Goal: Task Accomplishment & Management: Use online tool/utility

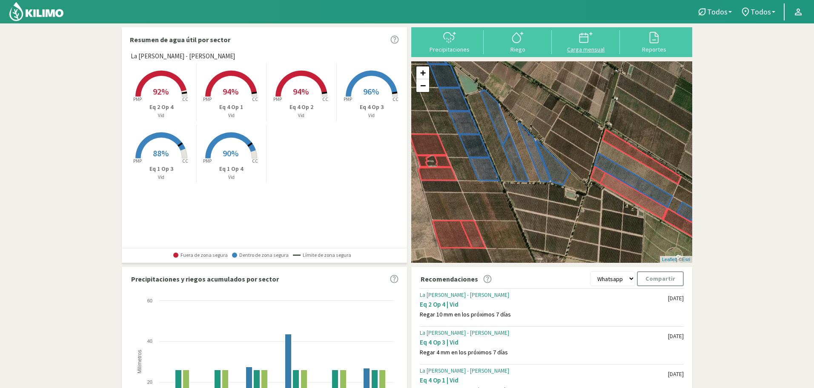
click at [585, 46] on div "Carga mensual" at bounding box center [585, 49] width 63 height 6
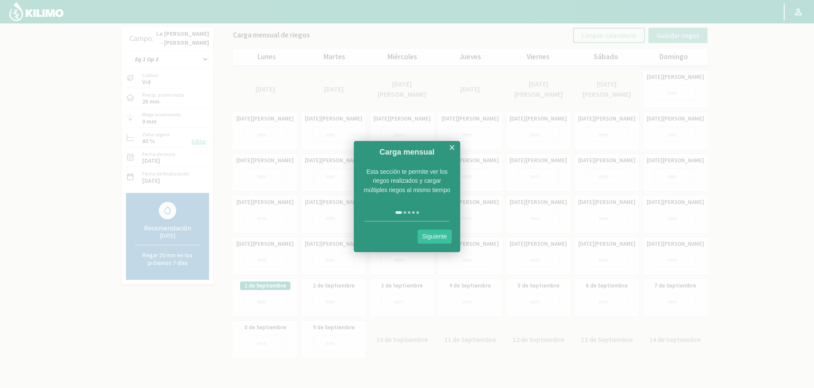
click at [434, 241] on link "Siguiente" at bounding box center [435, 237] width 34 height 14
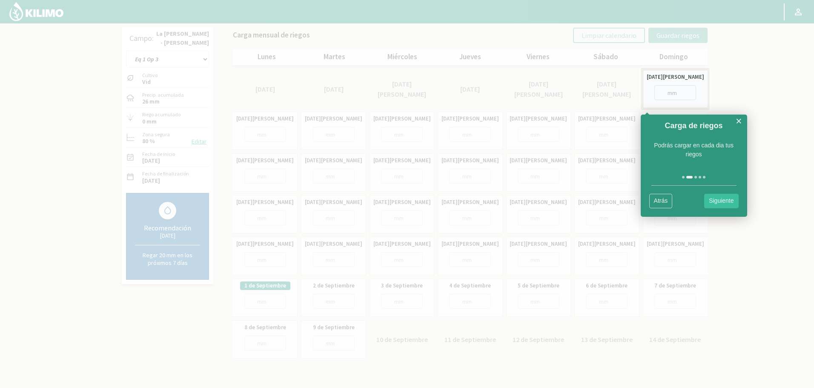
click at [721, 198] on link "Siguiente" at bounding box center [721, 201] width 34 height 14
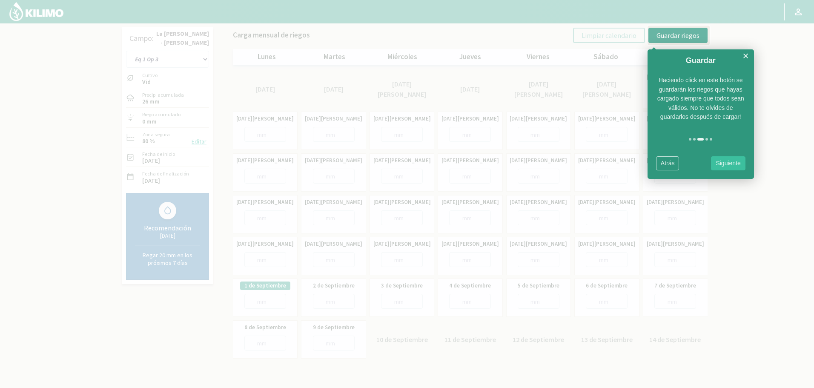
click at [726, 162] on link "Siguiente" at bounding box center [728, 163] width 34 height 14
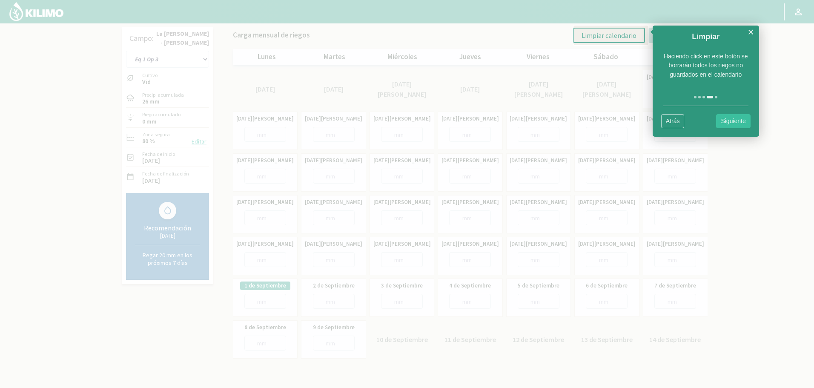
click at [740, 125] on link "Siguiente" at bounding box center [733, 121] width 34 height 14
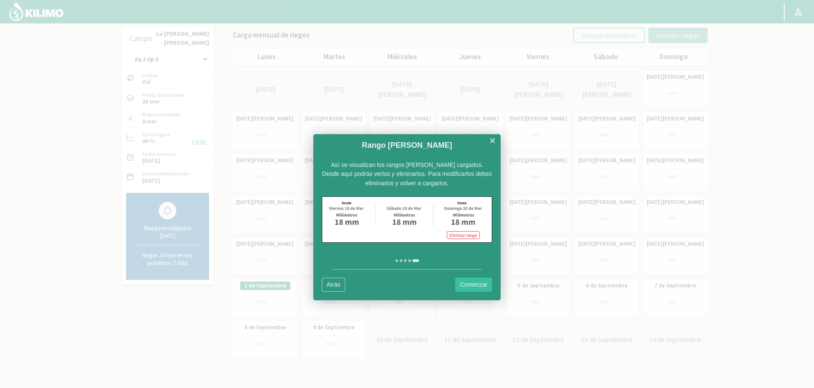
click at [473, 284] on link "Comenzar" at bounding box center [473, 285] width 37 height 14
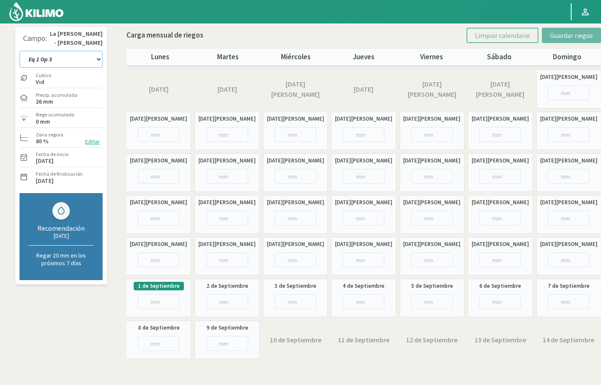
click at [77, 57] on select "Eq 1 Op 3 Eq 1 Op 4 Eq 2 Op 4 Eq 4 Op 1 Eq 4 Op 2 Eq 4 Op 3" at bounding box center [61, 59] width 83 height 17
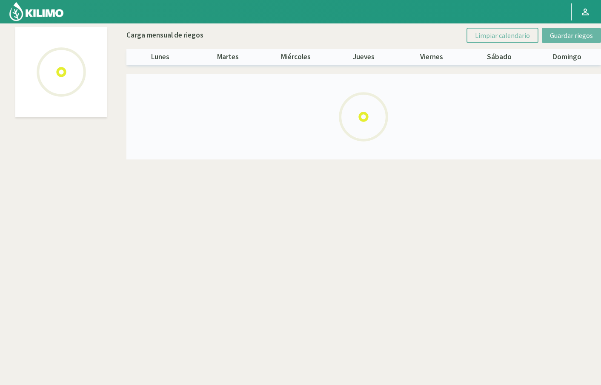
select select "3: Object"
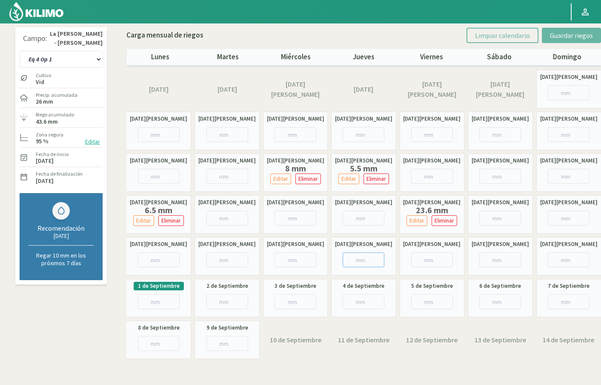
click at [349, 258] on input "number" at bounding box center [364, 259] width 42 height 15
type input "5"
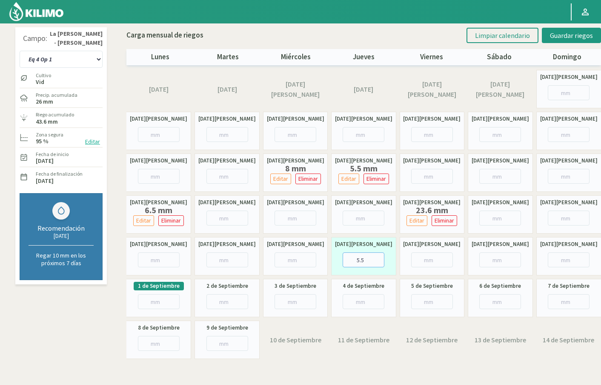
type input "5.5"
click at [430, 269] on div "[DATE][PERSON_NAME]" at bounding box center [432, 256] width 65 height 38
click at [572, 31] on span "Guardar riegos" at bounding box center [571, 35] width 43 height 9
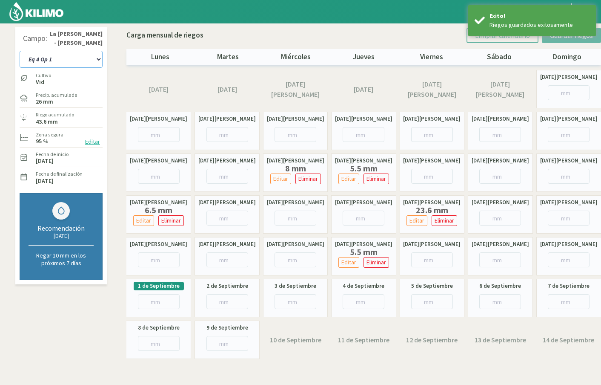
click at [89, 60] on select "Eq 1 Op 3 Eq 1 Op 4 Eq 2 Op 4 Eq 4 Op 1 Eq 4 Op 2 Eq 4 Op 3" at bounding box center [61, 59] width 83 height 17
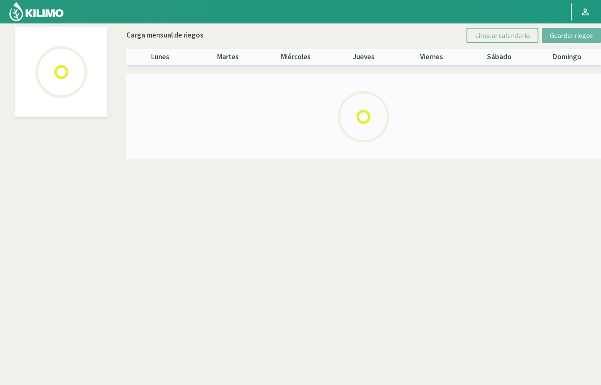
select select "4: Object"
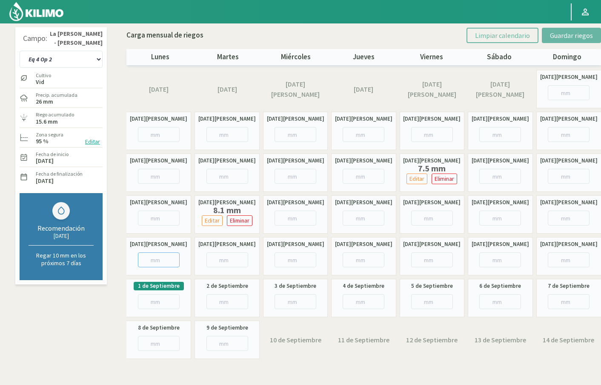
click at [147, 256] on input "number" at bounding box center [159, 259] width 42 height 15
type input "6"
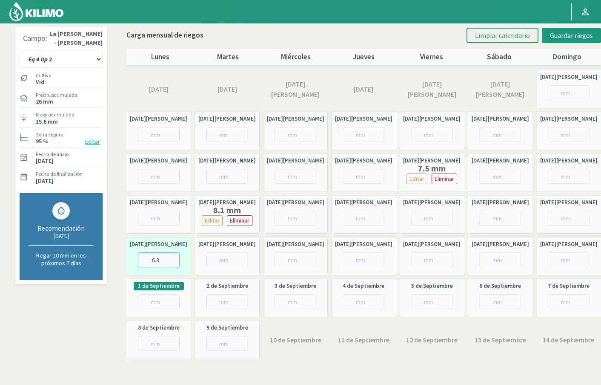
type input "6.3"
click at [426, 259] on input "number" at bounding box center [432, 259] width 42 height 15
type input "0"
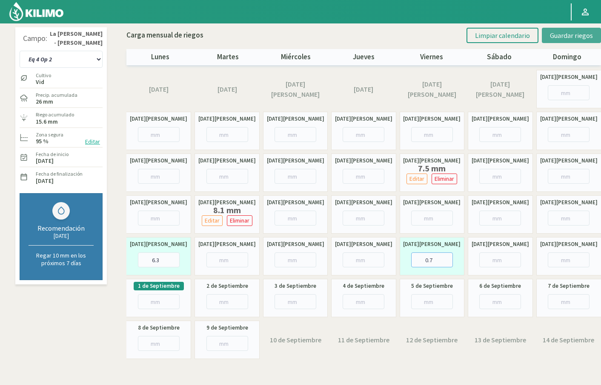
type input "0.7"
click at [577, 34] on span "Guardar riegos" at bounding box center [571, 35] width 43 height 9
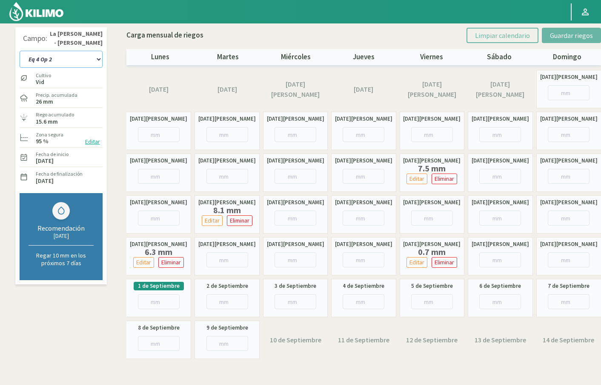
click at [89, 61] on select "Eq 1 Op 3 Eq 1 Op 4 Eq 2 Op 4 Eq 4 Op 1 Eq 4 Op 2 Eq 4 Op 3" at bounding box center [61, 59] width 83 height 17
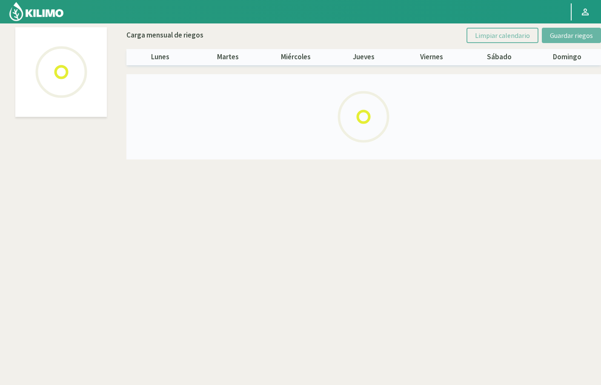
select select "5: Object"
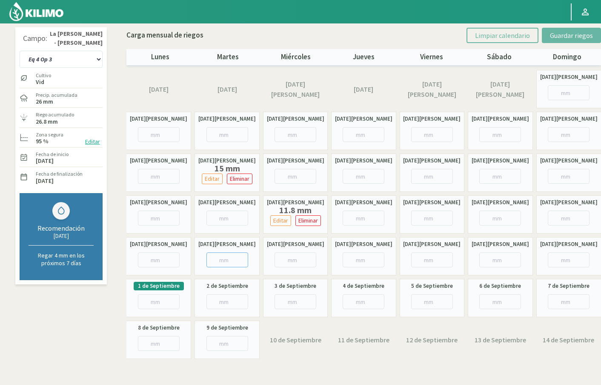
click at [225, 259] on input "number" at bounding box center [228, 259] width 42 height 15
type input "11"
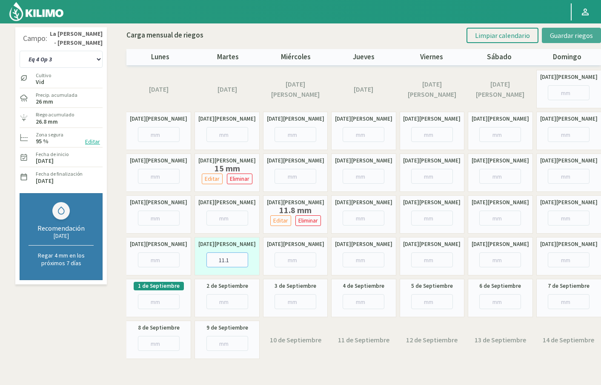
type input "11.1"
click at [571, 35] on span "Guardar riegos" at bounding box center [571, 35] width 43 height 9
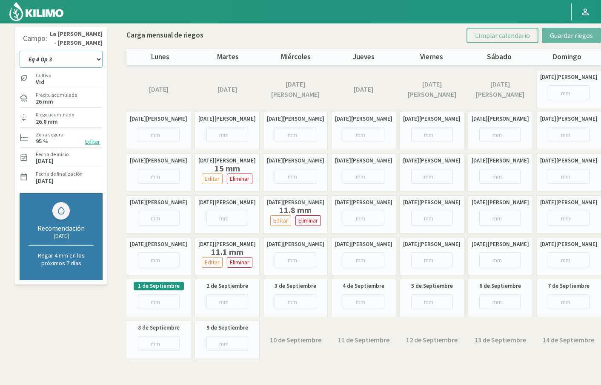
click at [92, 57] on select "Eq 1 Op 3 Eq 1 Op 4 Eq 2 Op 4 Eq 4 Op 1 Eq 4 Op 2 Eq 4 Op 3" at bounding box center [61, 59] width 83 height 17
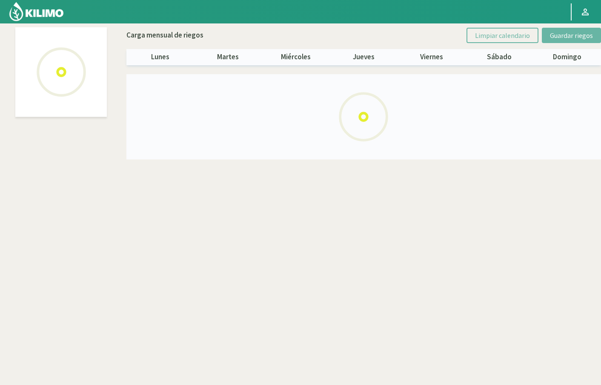
select select "2: Object"
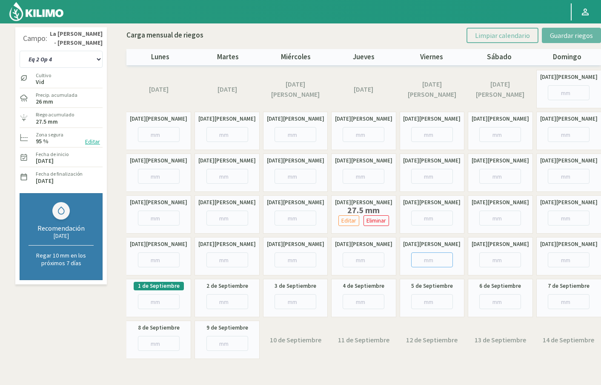
click at [414, 259] on input "number" at bounding box center [432, 259] width 42 height 15
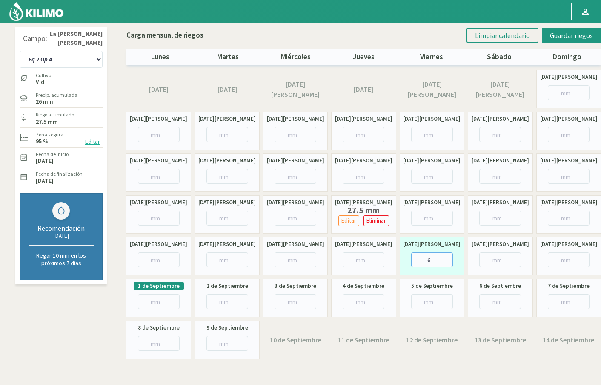
type input "65"
type input "65.3"
click at [563, 33] on span "Guardar riegos" at bounding box center [571, 35] width 43 height 9
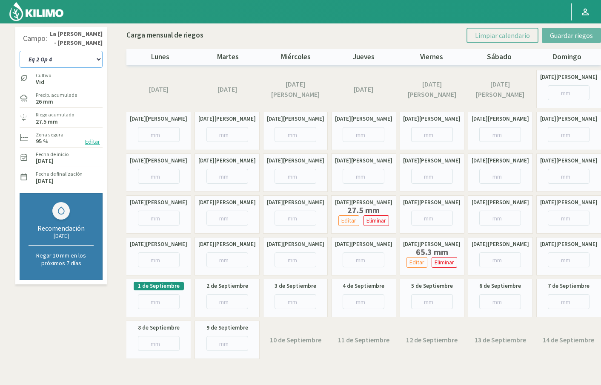
click at [97, 58] on select "Eq 1 Op 3 Eq 1 Op 4 Eq 2 Op 4 Eq 4 Op 1 Eq 4 Op 2 Eq 4 Op 3" at bounding box center [61, 59] width 83 height 17
click at [357, 259] on input "number" at bounding box center [364, 259] width 42 height 15
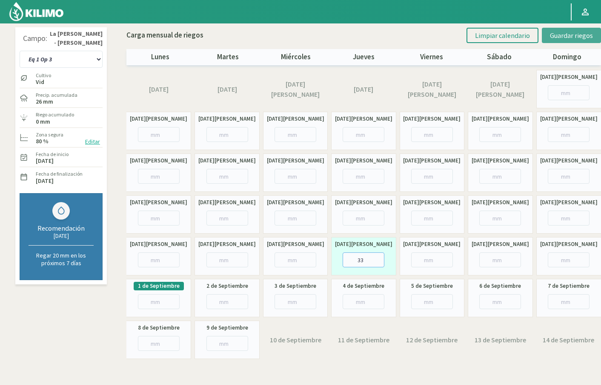
type input "33"
click at [556, 32] on span "Guardar riegos" at bounding box center [571, 35] width 43 height 9
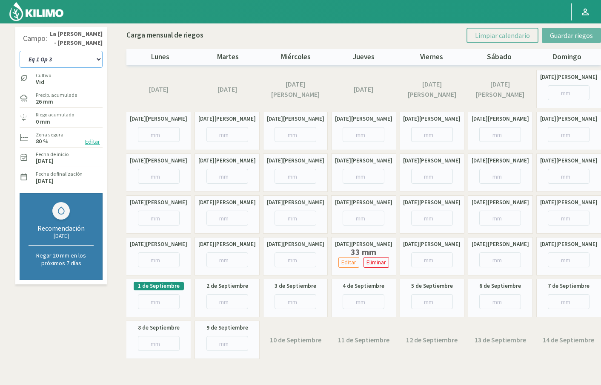
click at [98, 57] on select "Eq 1 Op 3 Eq 1 Op 4 Eq 2 Op 4 Eq 4 Op 1 Eq 4 Op 2 Eq 4 Op 3" at bounding box center [61, 59] width 83 height 17
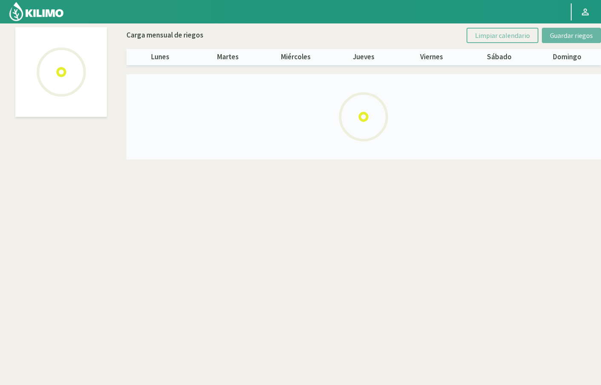
select select "1: Object"
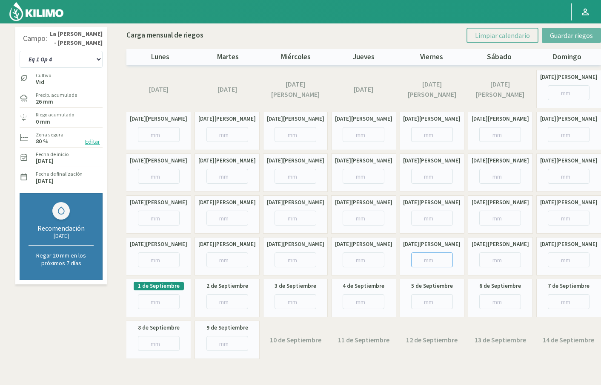
click at [422, 259] on input "number" at bounding box center [432, 259] width 42 height 15
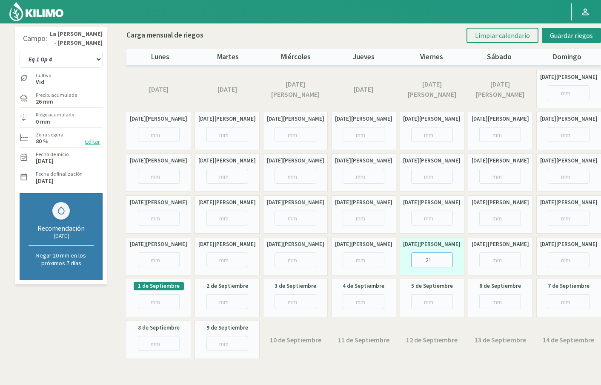
type input "214"
type input "214.3"
click at [559, 37] on span "Guardar riegos" at bounding box center [571, 35] width 43 height 9
